Goal: Task Accomplishment & Management: Use online tool/utility

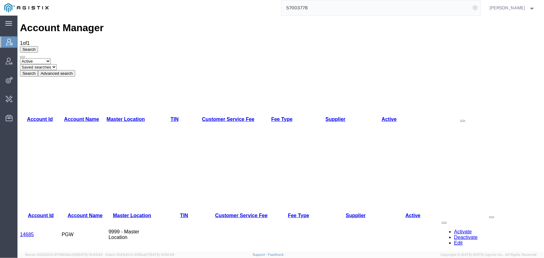
click at [474, 8] on icon at bounding box center [475, 7] width 9 height 9
click at [473, 9] on icon at bounding box center [475, 7] width 9 height 9
type input "offline@pgw.com"
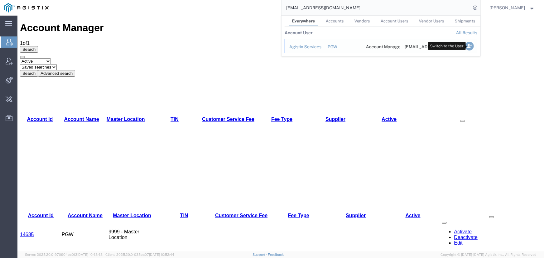
click at [467, 46] on icon "Search Results" at bounding box center [469, 46] width 9 height 9
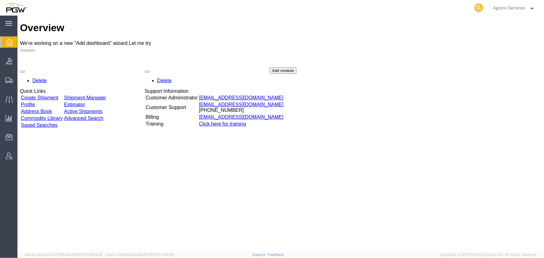
click at [478, 6] on icon at bounding box center [479, 7] width 9 height 9
type input "57013122"
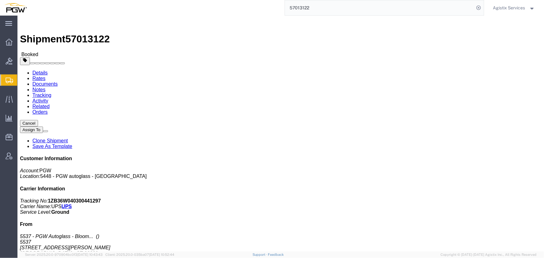
click span "button"
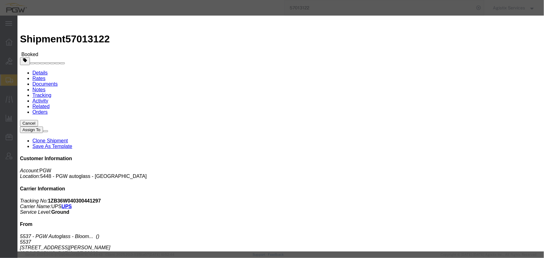
click div "[DATE] 6:17 PM"
type input "10:00 AM"
click button "Apply"
click div "[DATE] 9:17 PM"
type input "2:00 PM"
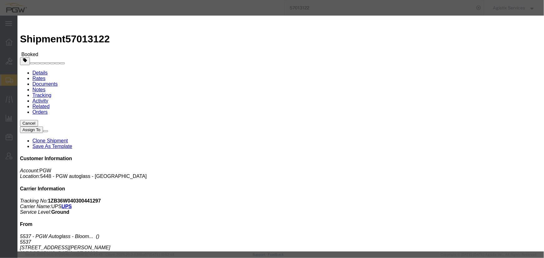
click button "Apply"
click button "Save"
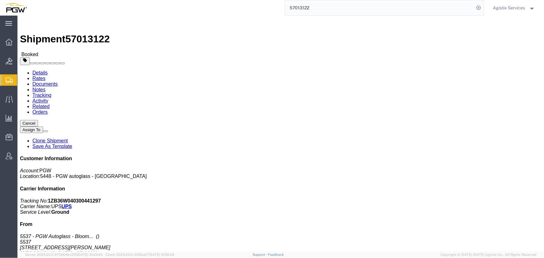
click button "Close"
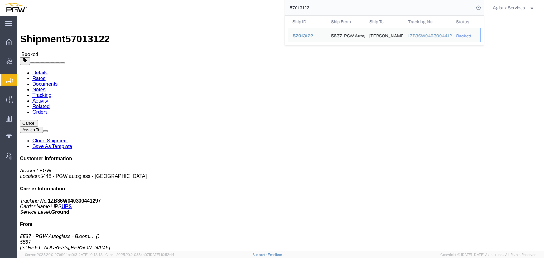
drag, startPoint x: 343, startPoint y: 7, endPoint x: 156, endPoint y: 13, distance: 187.6
click at [156, 13] on div "57013122 Ship ID Ship From Ship To Tracking Nu. Status Ship ID 57013122 Ship Fr…" at bounding box center [257, 8] width 453 height 16
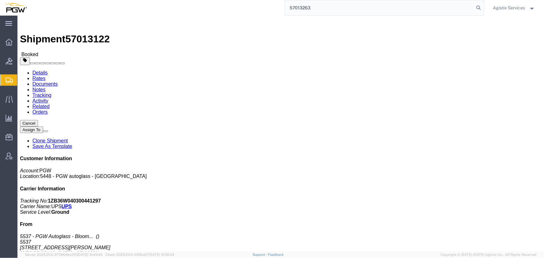
type input "57013263"
click span "button"
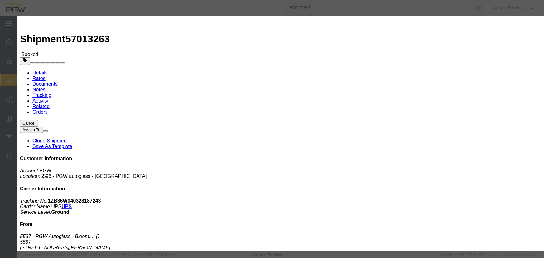
click div "Oct 03 2025 6:25 PM"
type input "10:00 AM"
click button "Apply"
click div "Oct 03 2025 9:25 PM"
type input "2:00 PM"
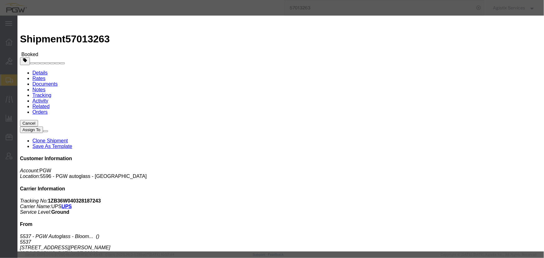
click button "Apply"
click button "Save"
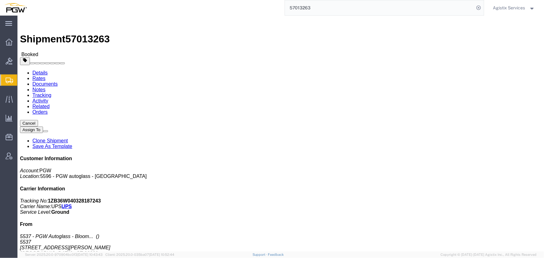
click button "Close"
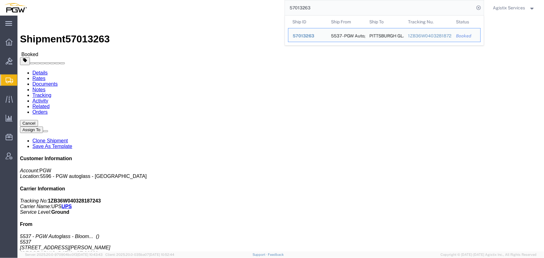
drag, startPoint x: 328, startPoint y: 6, endPoint x: 196, endPoint y: -3, distance: 132.9
click at [196, 0] on html "main_menu Created with Sketch. Collapse Menu Overview Bids Shipments Shipment M…" at bounding box center [272, 129] width 544 height 258
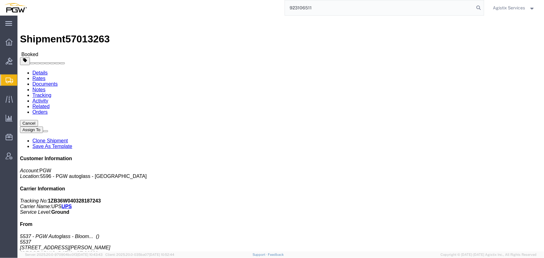
type input "923106511"
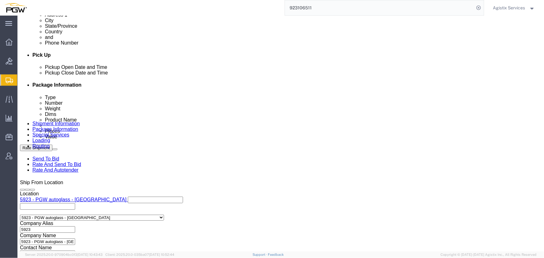
select select "28509"
select select "28523"
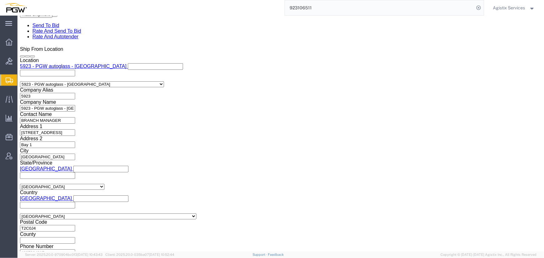
scroll to position [397, 0]
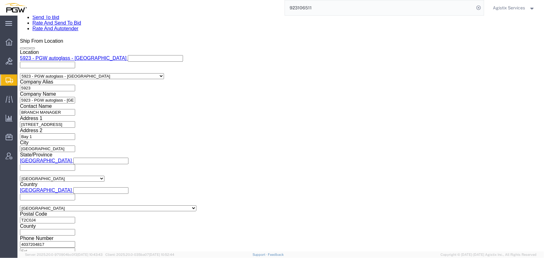
click select "Select Air Less than Truckload Multi-Leg Ocean Freight Rail Small Parcel Truckl…"
select select "LTL"
click select "Select Air Less than Truckload Multi-Leg Ocean Freight Rail Small Parcel Truckl…"
click button "Rate Shipment"
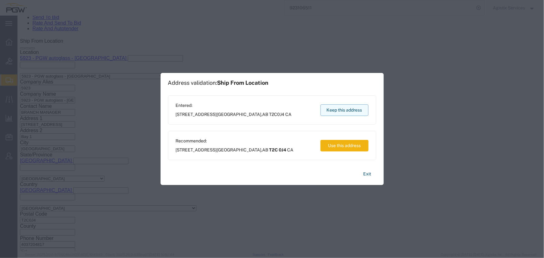
click at [333, 109] on button "Keep this address" at bounding box center [345, 111] width 48 height 12
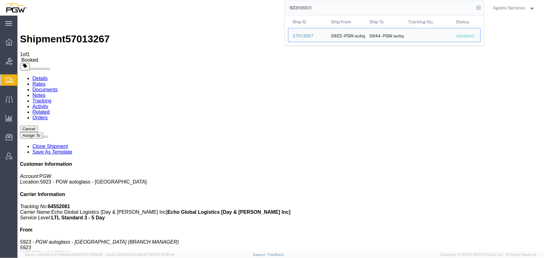
drag, startPoint x: 233, startPoint y: 3, endPoint x: 172, endPoint y: -4, distance: 61.2
click at [172, 0] on html "main_menu Created with Sketch. Collapse Menu Overview Bids Shipments Shipment M…" at bounding box center [272, 129] width 544 height 258
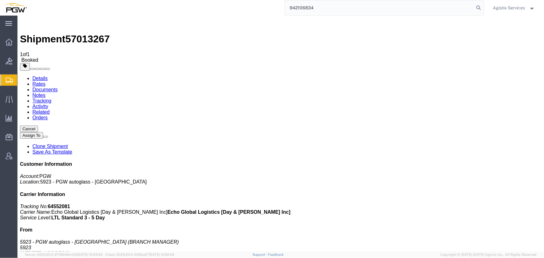
type input "942106834"
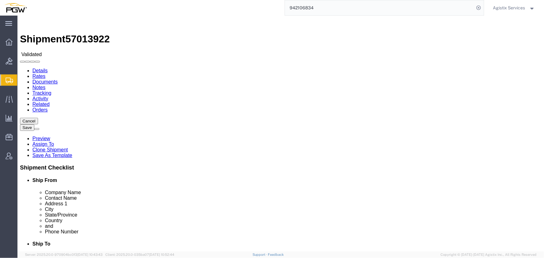
select select "28521"
select select "28509"
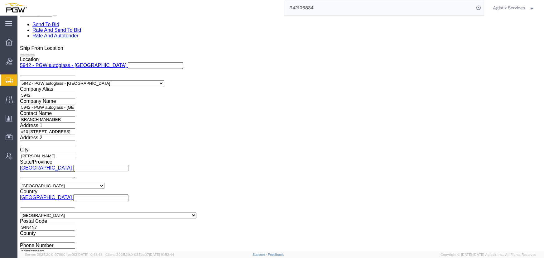
scroll to position [397, 0]
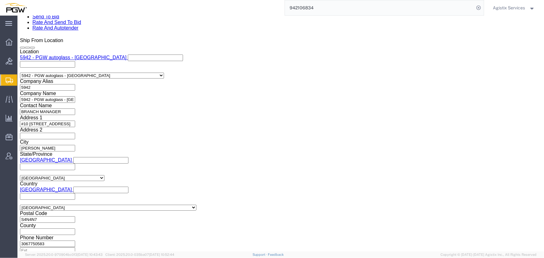
click button "Add reference"
click select "Select Account Type Activity ID Airline Appointment Number ASN Batch Request # …"
select select "PRONUMBER"
click select "Select Account Type Activity ID Airline Appointment Number ASN Batch Request # …"
drag, startPoint x: 100, startPoint y: 84, endPoint x: 101, endPoint y: 80, distance: 4.5
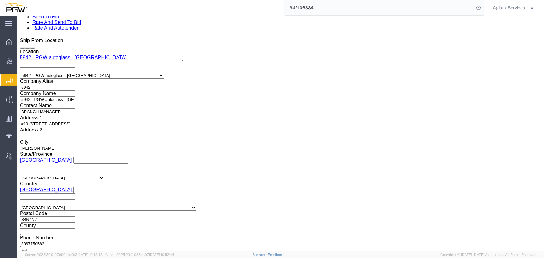
click input "839 2009633 942-1266607 942-1266627"
click icon "button"
click select "Select Air Less than Truckload Multi-Leg Ocean Freight Rail Small Parcel Truckl…"
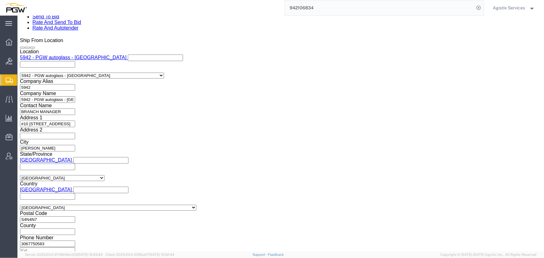
select select "LTL"
click select "Select Air Less than Truckload Multi-Leg Ocean Freight Rail Small Parcel Truckl…"
click button "Rate Shipment"
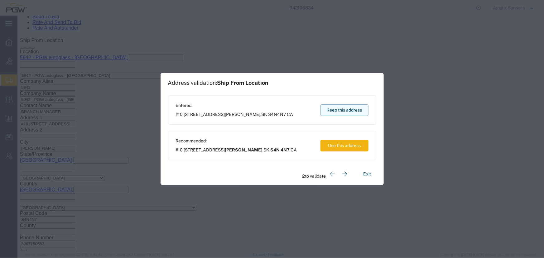
click at [352, 110] on button "Keep this address" at bounding box center [345, 111] width 48 height 12
click at [349, 111] on button "Keep this address" at bounding box center [345, 111] width 48 height 12
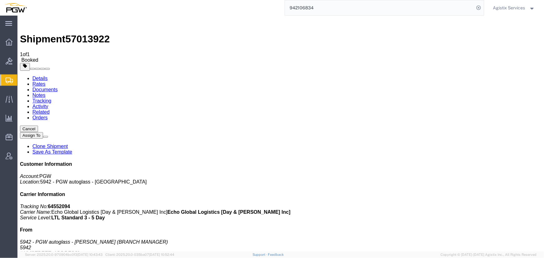
click at [500, 11] on span "Agistix Services" at bounding box center [510, 7] width 32 height 7
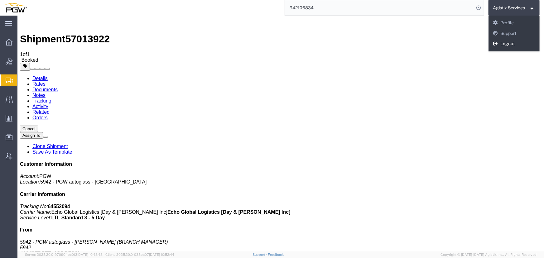
click at [505, 41] on link "Logout" at bounding box center [514, 44] width 51 height 11
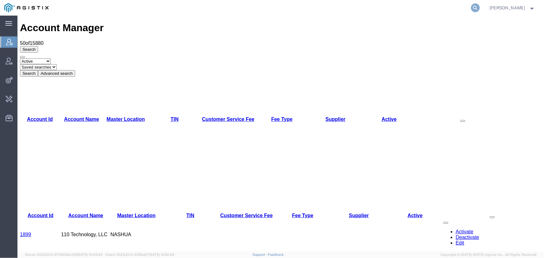
click at [472, 6] on icon at bounding box center [475, 7] width 9 height 9
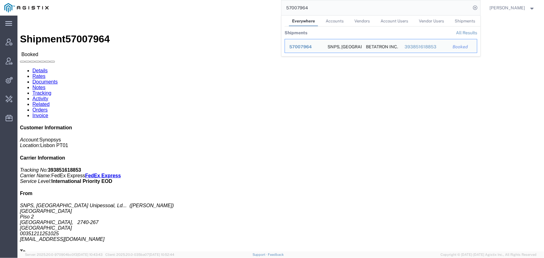
drag, startPoint x: 319, startPoint y: 6, endPoint x: 214, endPoint y: 7, distance: 104.8
click at [214, 7] on div "57007964 Everywhere Accounts Vendors Account Users Vendor Users Shipments Shipm…" at bounding box center [267, 8] width 428 height 16
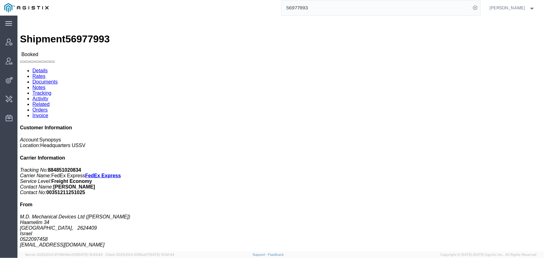
drag, startPoint x: 7, startPoint y: 172, endPoint x: 14, endPoint y: 167, distance: 8.3
click at [7, 172] on div "main_menu Created with Sketch. Collapse Menu Account Manager Vendor Manager Int…" at bounding box center [8, 137] width 17 height 243
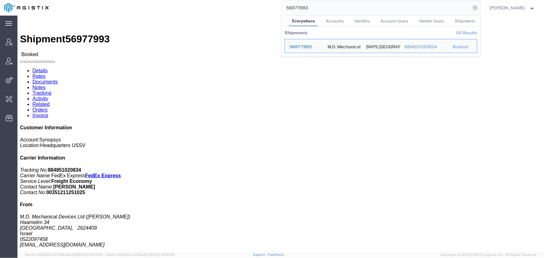
drag, startPoint x: 202, startPoint y: 9, endPoint x: 184, endPoint y: 9, distance: 18.7
click at [184, 9] on div "56977993 Everywhere Accounts Vendors Account Users Vendor Users Shipments Shipm…" at bounding box center [267, 8] width 428 height 16
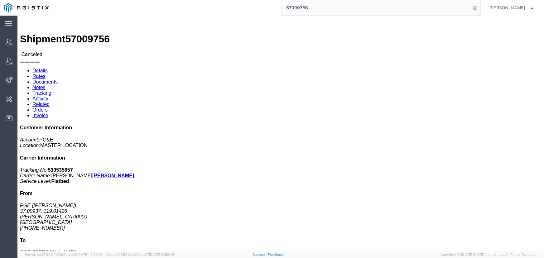
click div "Details Rates Documents Notes Tracking Activity Related Orders Invoice Customer…"
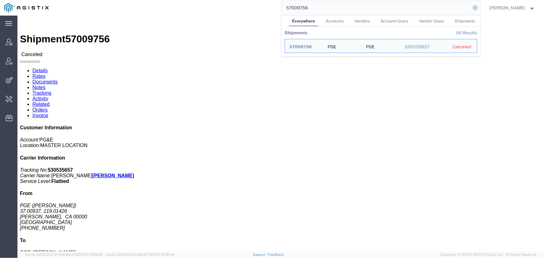
drag, startPoint x: 334, startPoint y: 2, endPoint x: 131, endPoint y: 7, distance: 203.5
click at [131, 7] on div "57009756 Everywhere Accounts Vendors Account Users Vendor Users Shipments Shipm…" at bounding box center [267, 8] width 428 height 16
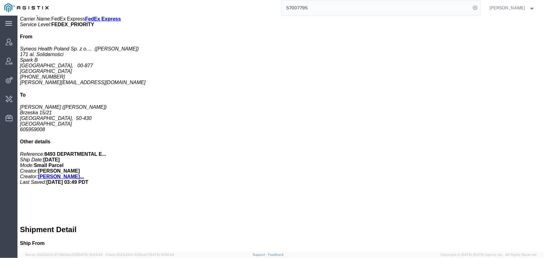
scroll to position [175, 0]
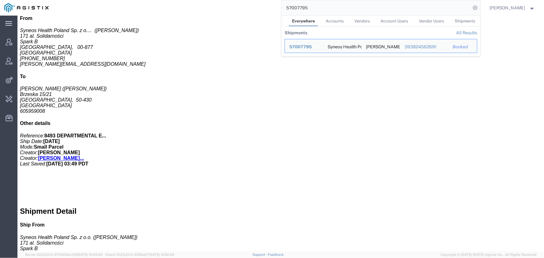
drag, startPoint x: 206, startPoint y: 212, endPoint x: 276, endPoint y: 212, distance: 70.5
click address "([PERSON_NAME]) [PHONE_NUMBER] [PERSON_NAME][EMAIL_ADDRESS][DOMAIN_NAME]"
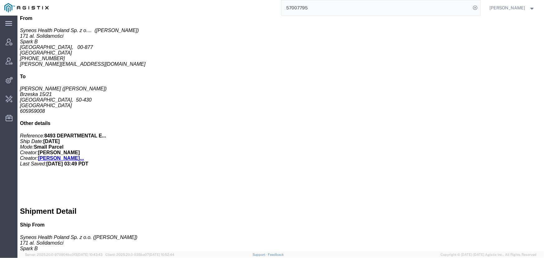
copy address "[PERSON_NAME][EMAIL_ADDRESS][DOMAIN_NAME]"
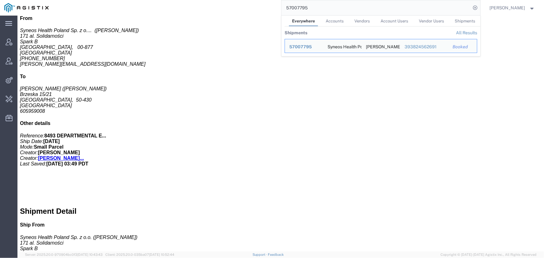
drag, startPoint x: 302, startPoint y: 7, endPoint x: 326, endPoint y: 7, distance: 23.4
click at [326, 7] on input "57007795" at bounding box center [377, 7] width 190 height 15
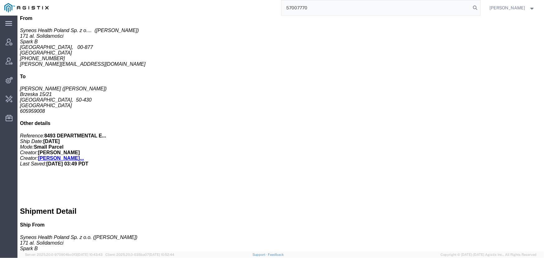
type input "57007770"
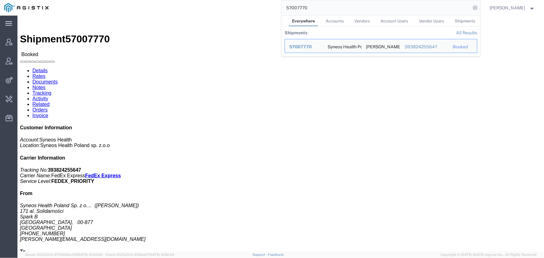
click at [505, 6] on span "[PERSON_NAME]" at bounding box center [508, 7] width 36 height 7
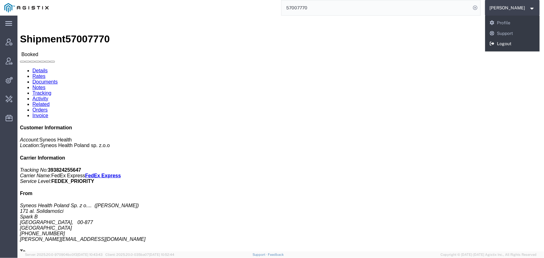
click at [504, 46] on link "Logout" at bounding box center [512, 44] width 55 height 11
